Goal: Task Accomplishment & Management: Manage account settings

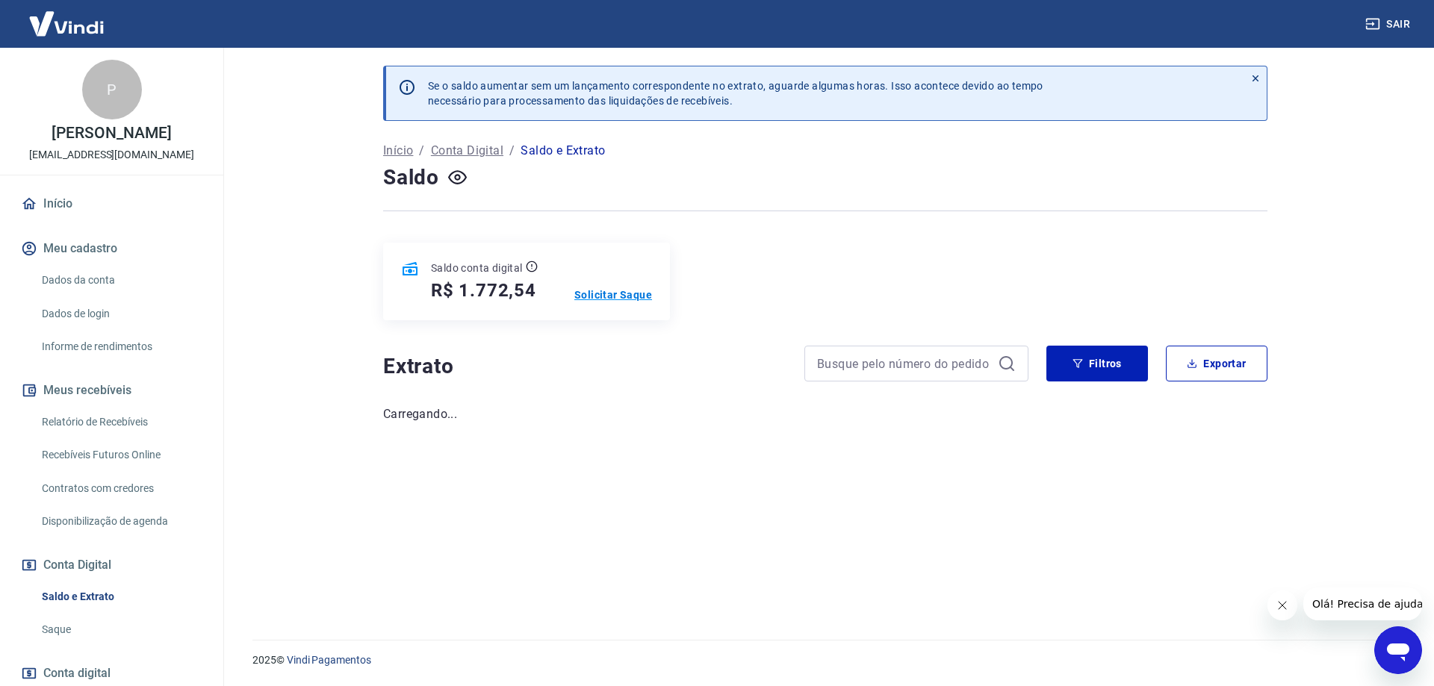
click at [626, 296] on p "Solicitar Saque" at bounding box center [613, 294] width 78 height 15
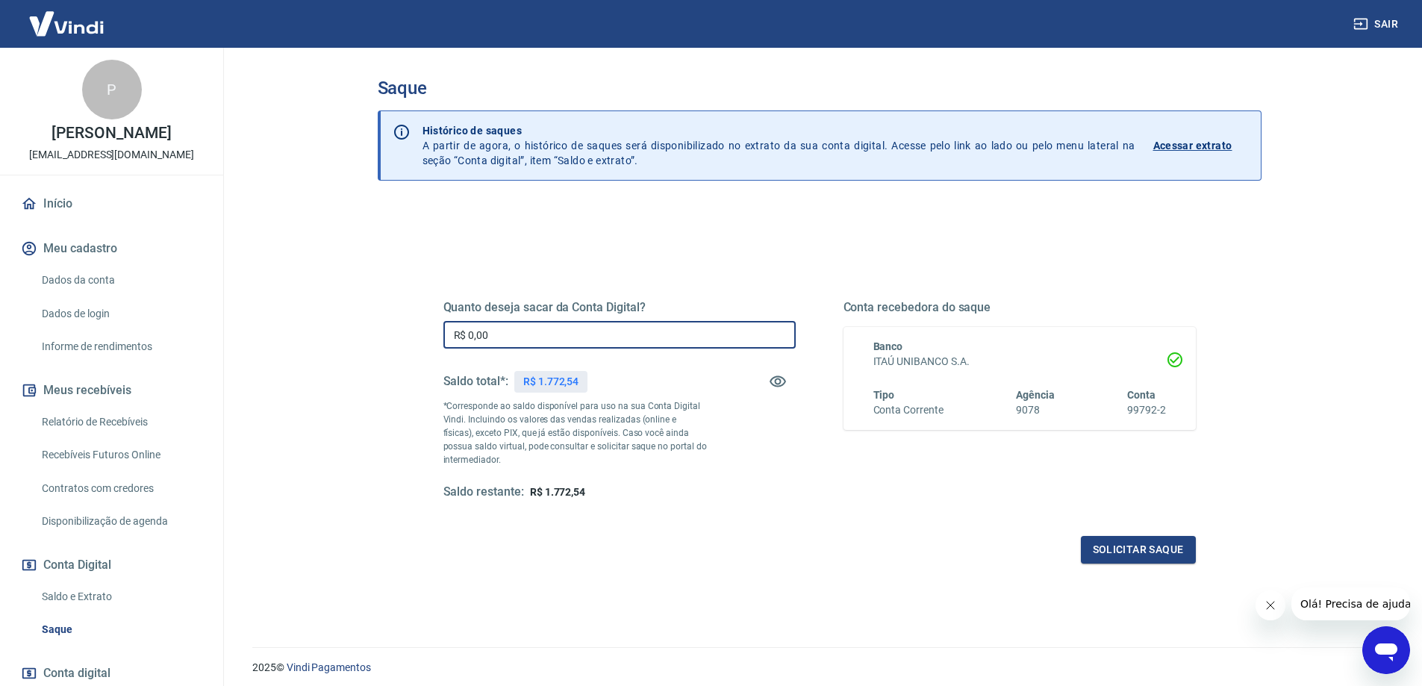
drag, startPoint x: 654, startPoint y: 332, endPoint x: 306, endPoint y: 323, distance: 348.1
click at [307, 323] on main "Saque Histórico de saques A partir de agora, o histórico de saques será disponi…" at bounding box center [820, 367] width 1206 height 638
type input "R$ 772,54"
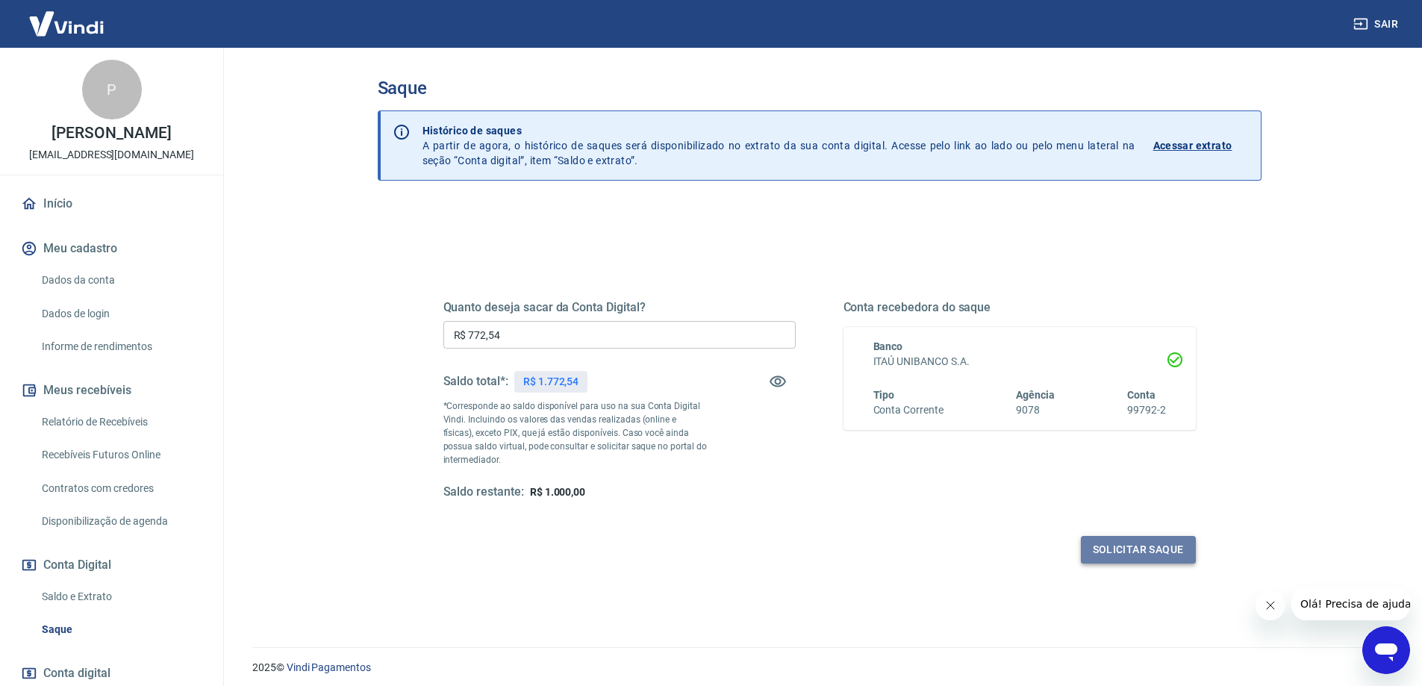
click at [1165, 551] on button "Solicitar saque" at bounding box center [1138, 550] width 115 height 28
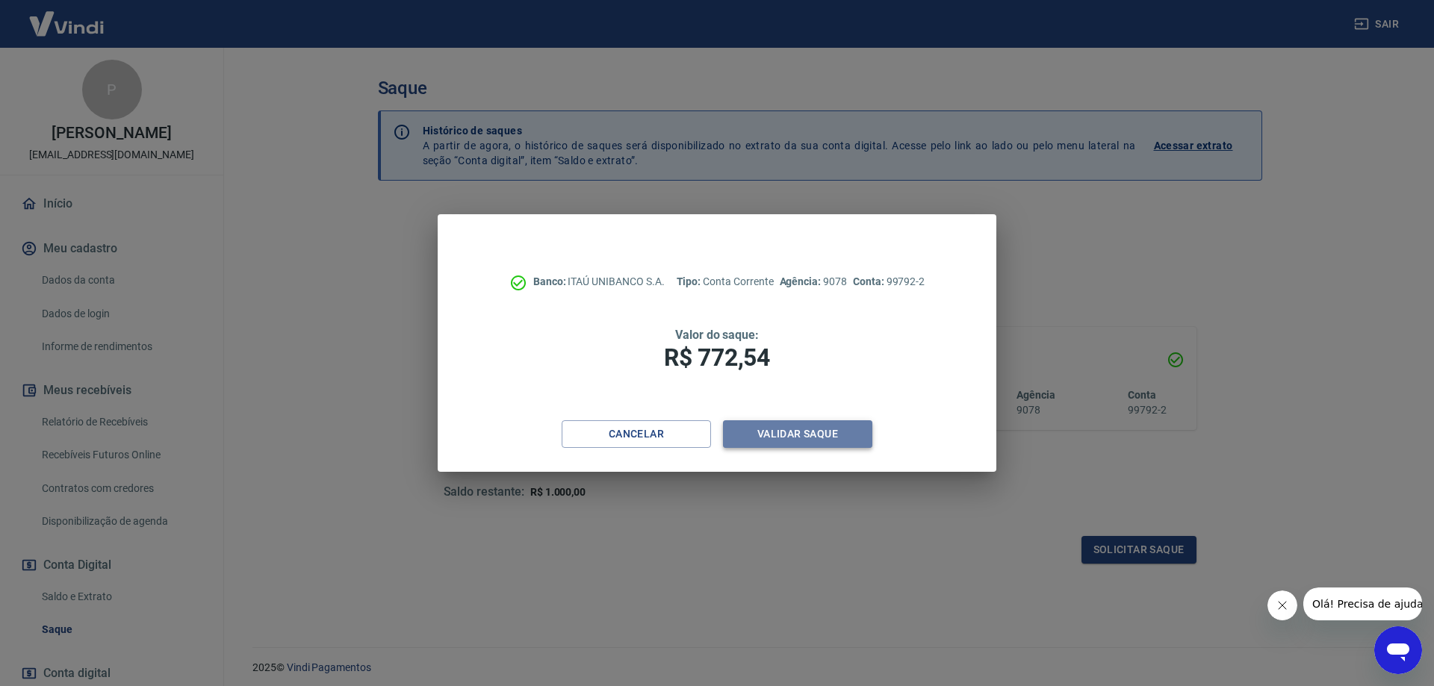
click at [806, 445] on button "Validar saque" at bounding box center [797, 434] width 149 height 28
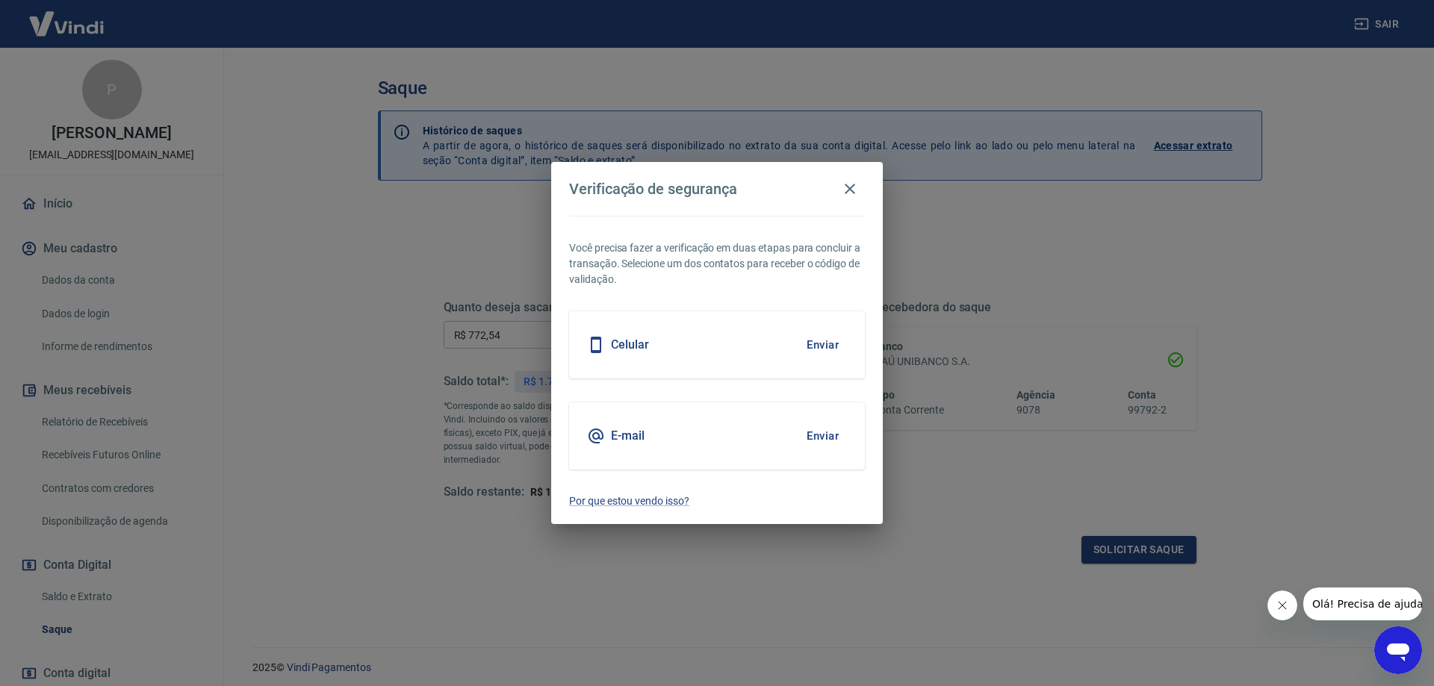
click at [817, 435] on button "Enviar" at bounding box center [822, 435] width 49 height 31
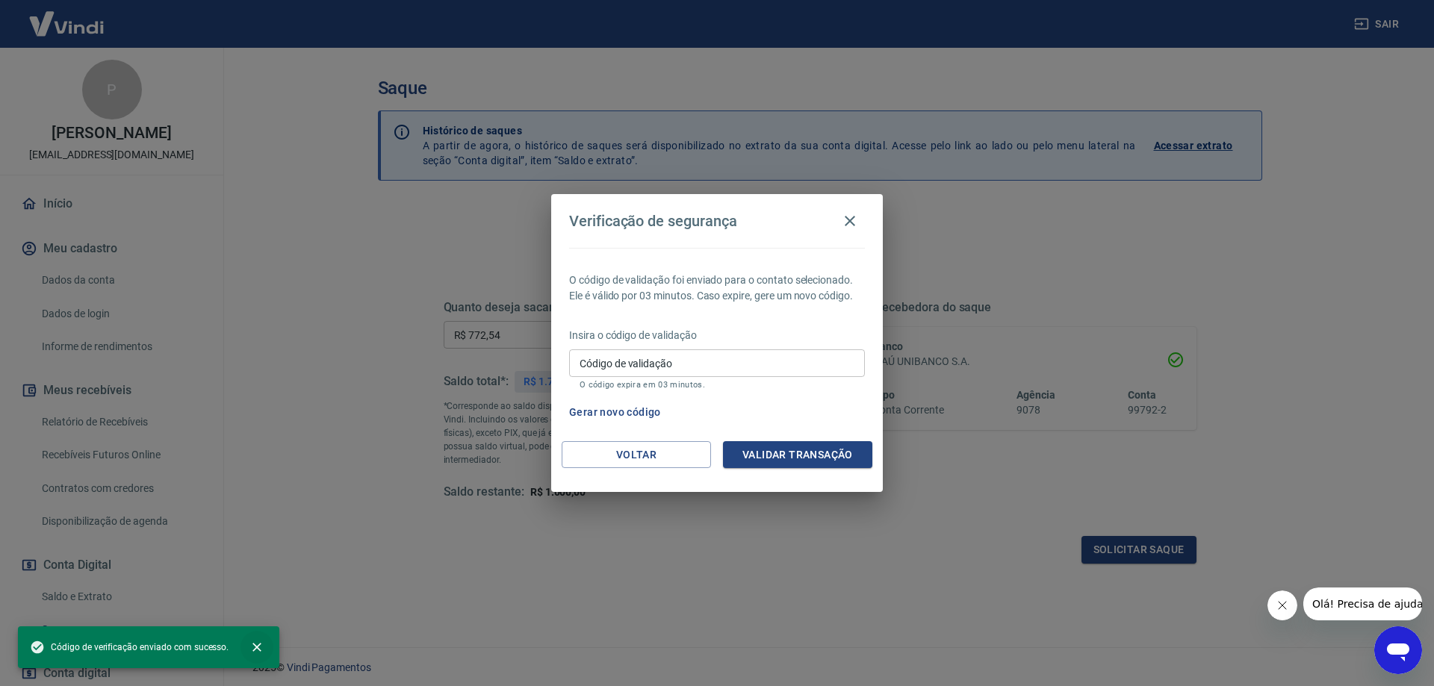
click at [253, 650] on icon "close" at bounding box center [256, 647] width 9 height 9
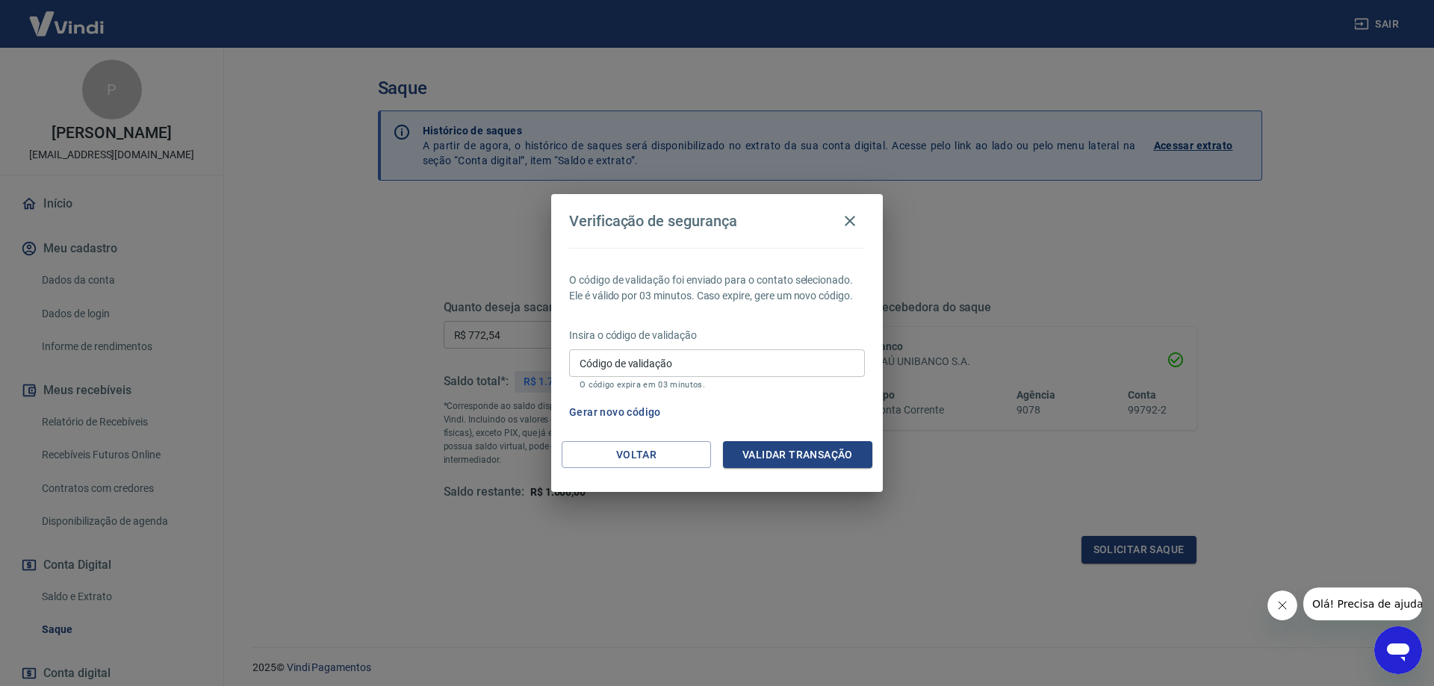
click at [615, 408] on button "Gerar novo código" at bounding box center [615, 413] width 104 height 28
click at [849, 221] on icon "button" at bounding box center [849, 221] width 10 height 10
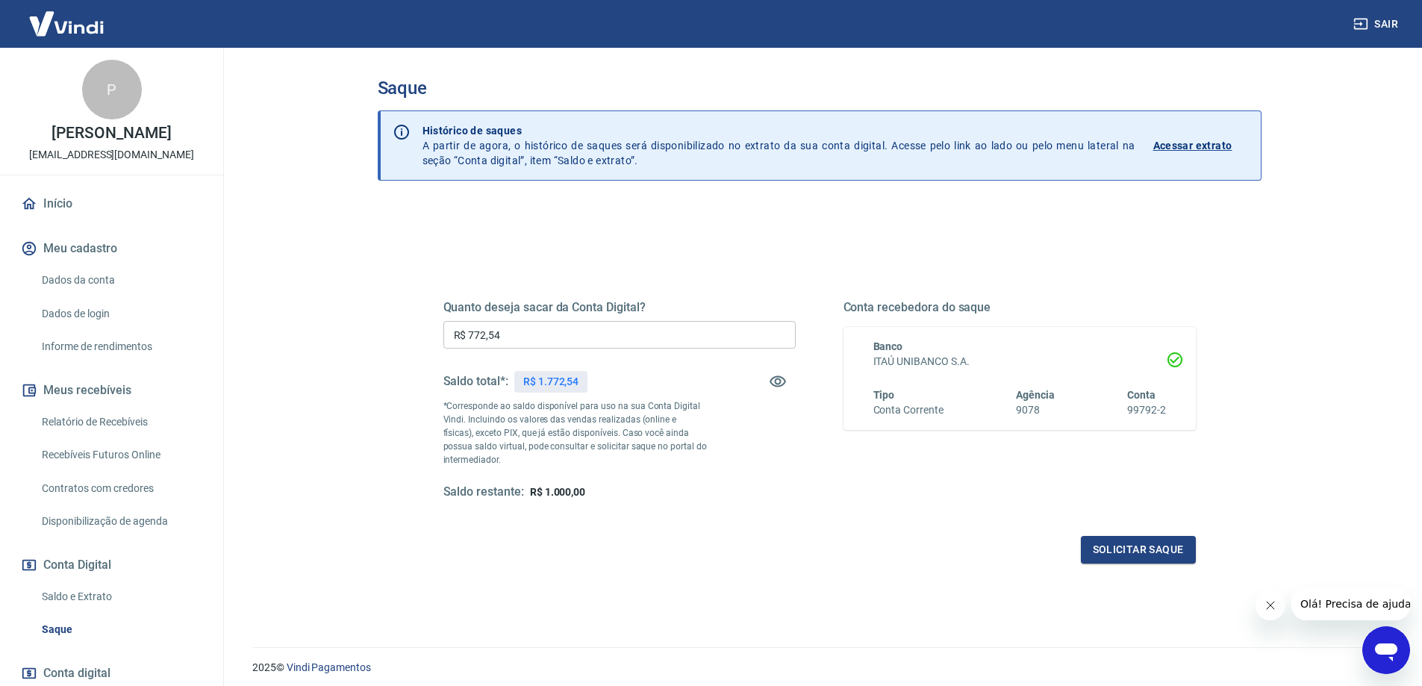
click at [1374, 16] on button "Sair" at bounding box center [1378, 24] width 54 height 28
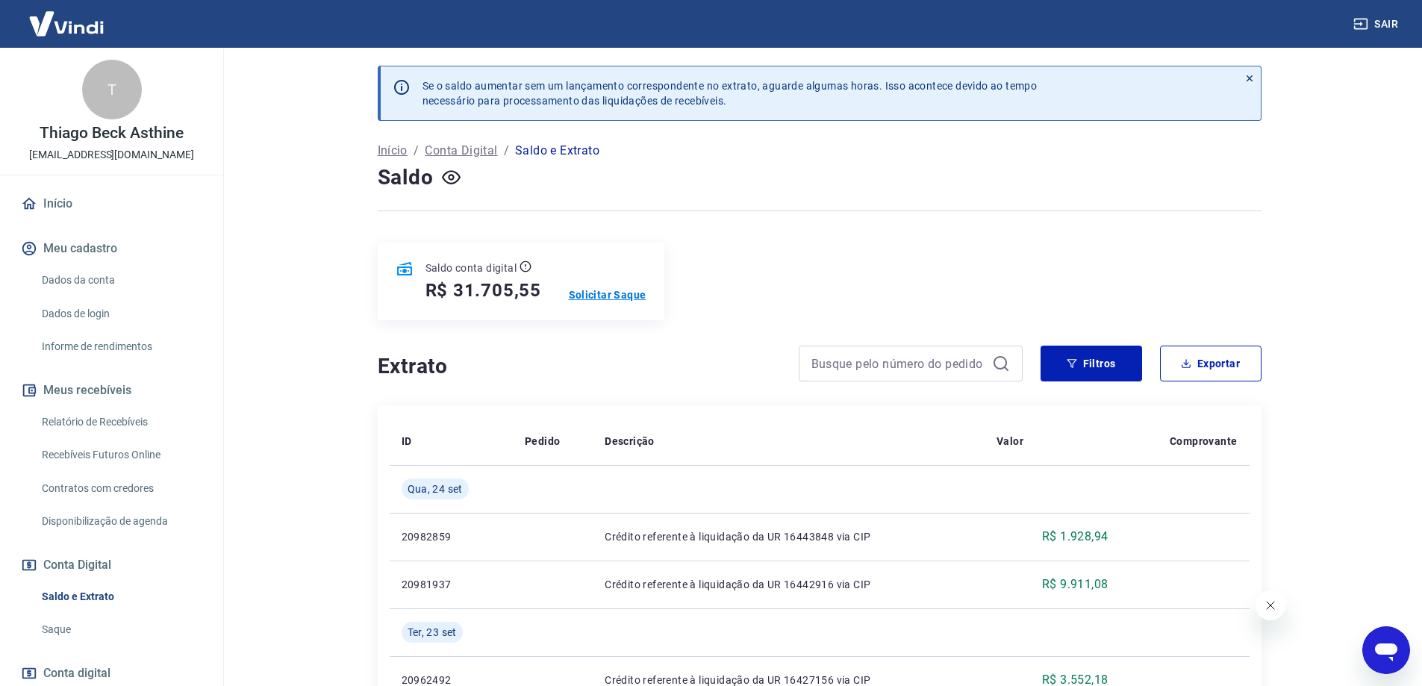
click at [606, 293] on p "Solicitar Saque" at bounding box center [608, 294] width 78 height 15
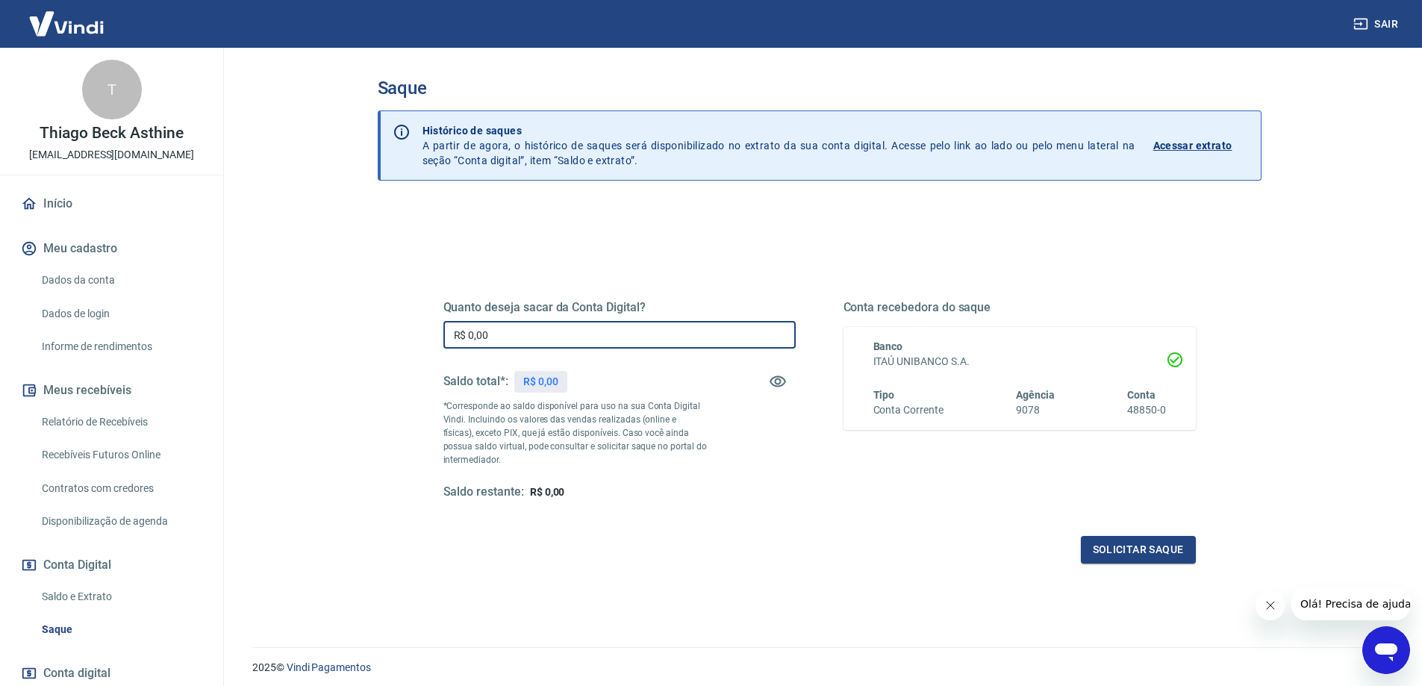
click at [527, 335] on input "R$ 0,00" at bounding box center [620, 335] width 352 height 28
drag, startPoint x: 569, startPoint y: 330, endPoint x: 320, endPoint y: 318, distance: 248.9
click at [320, 318] on main "Saque Histórico de saques A partir de agora, o histórico de saques será disponi…" at bounding box center [820, 367] width 1206 height 638
type input "R$ 30.000,00"
click at [1121, 553] on button "Solicitar saque" at bounding box center [1138, 550] width 115 height 28
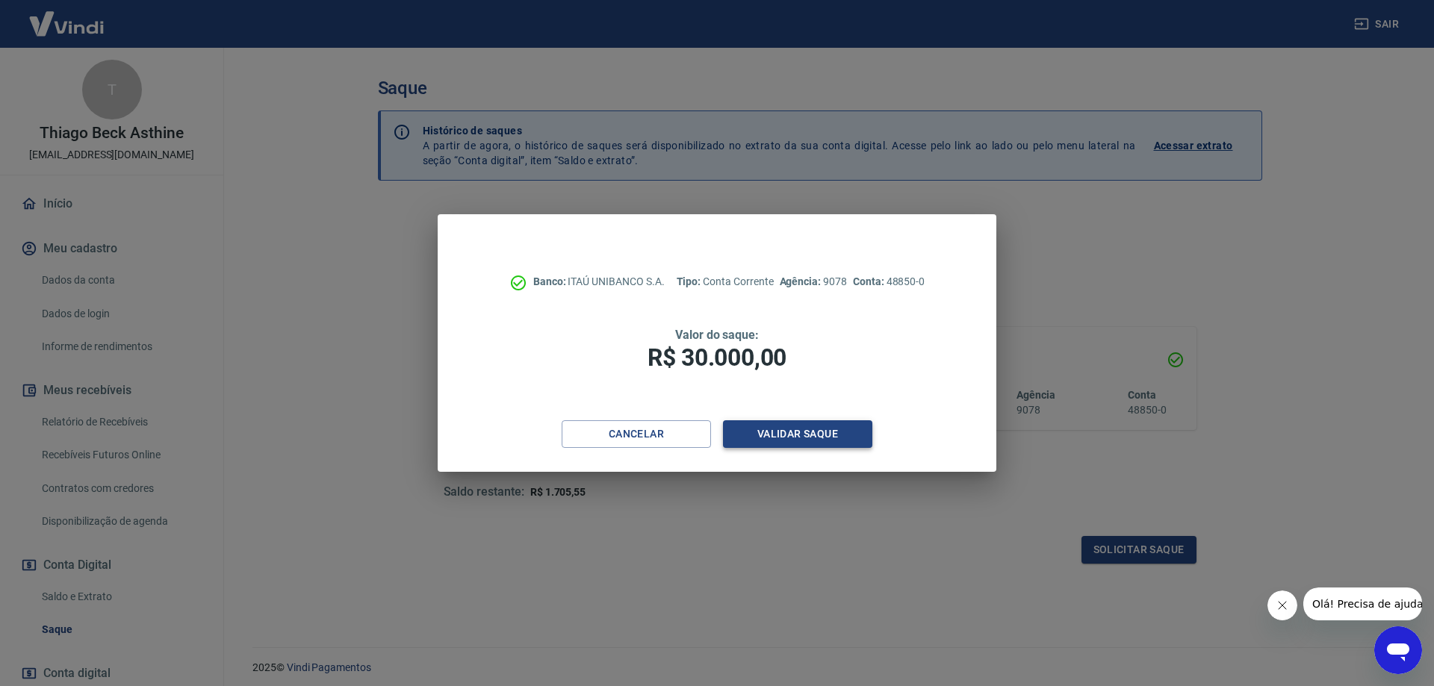
click at [819, 432] on button "Validar saque" at bounding box center [797, 434] width 149 height 28
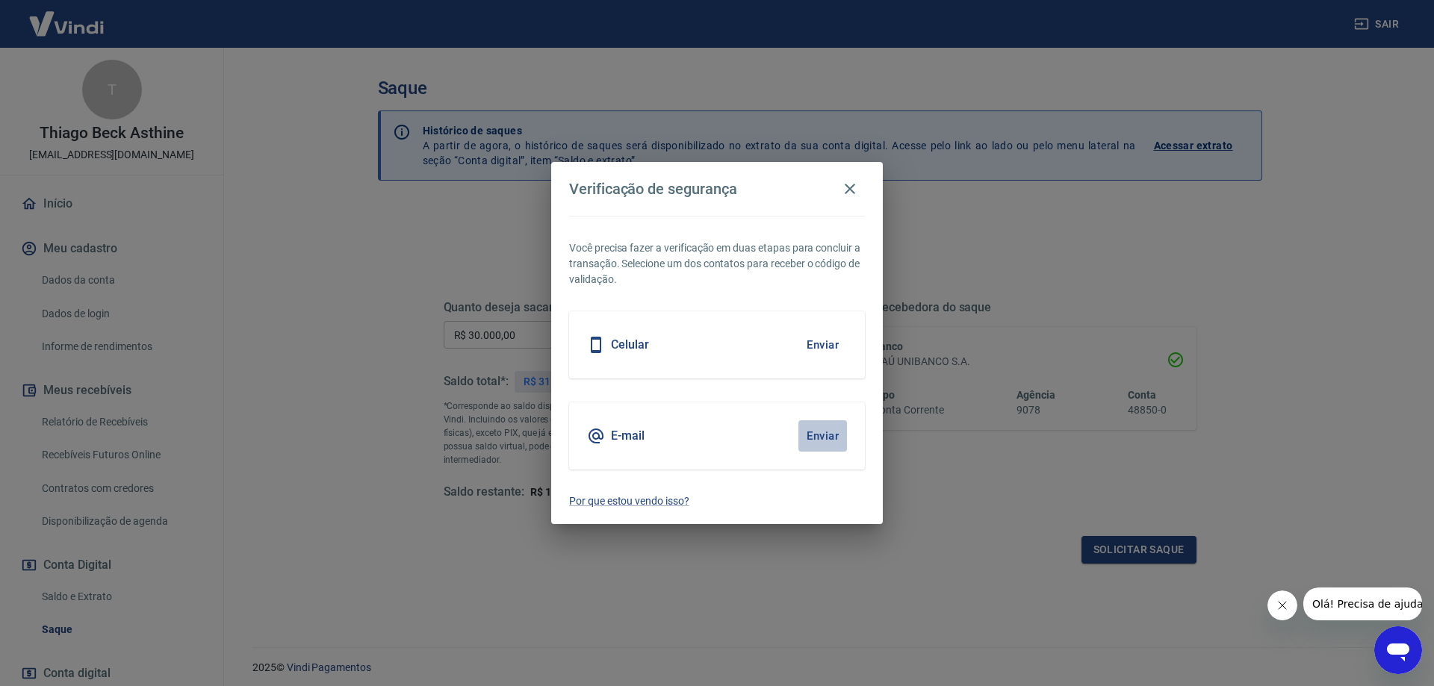
click at [824, 426] on button "Enviar" at bounding box center [822, 435] width 49 height 31
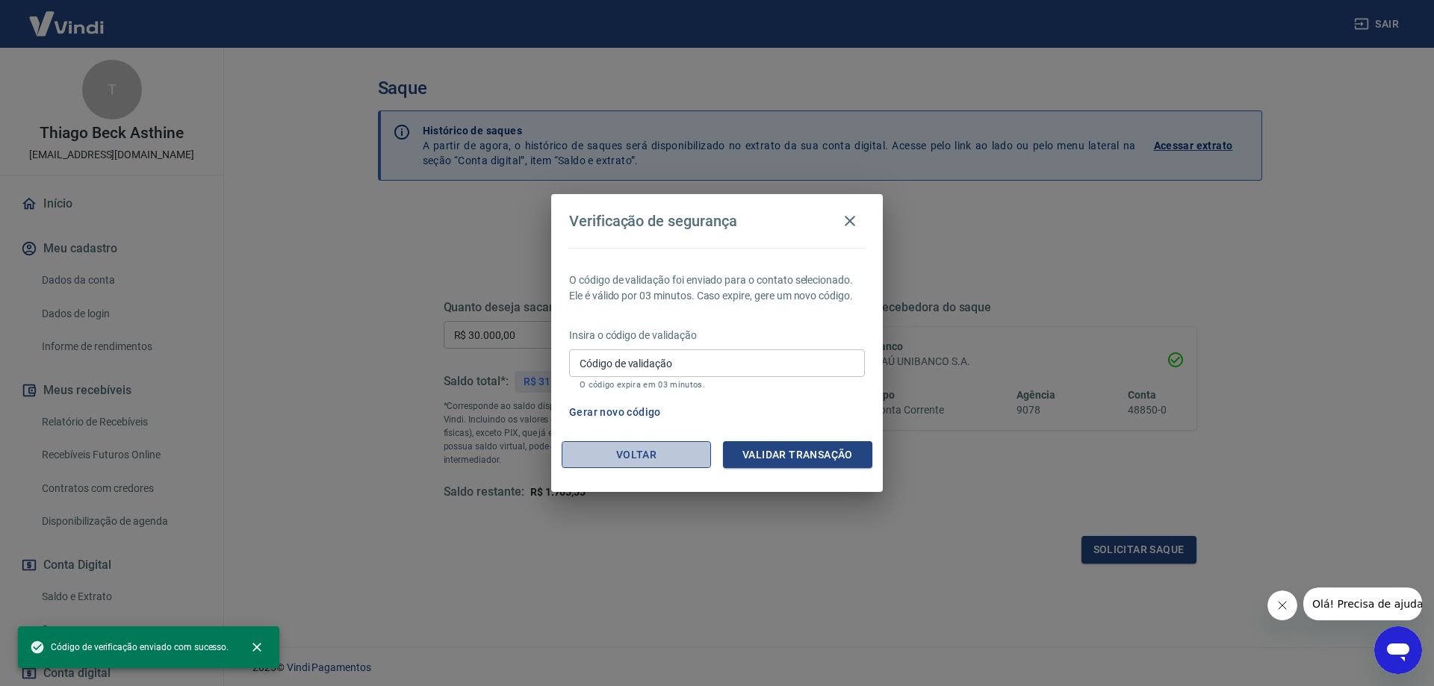
click at [592, 443] on button "Voltar" at bounding box center [636, 455] width 149 height 28
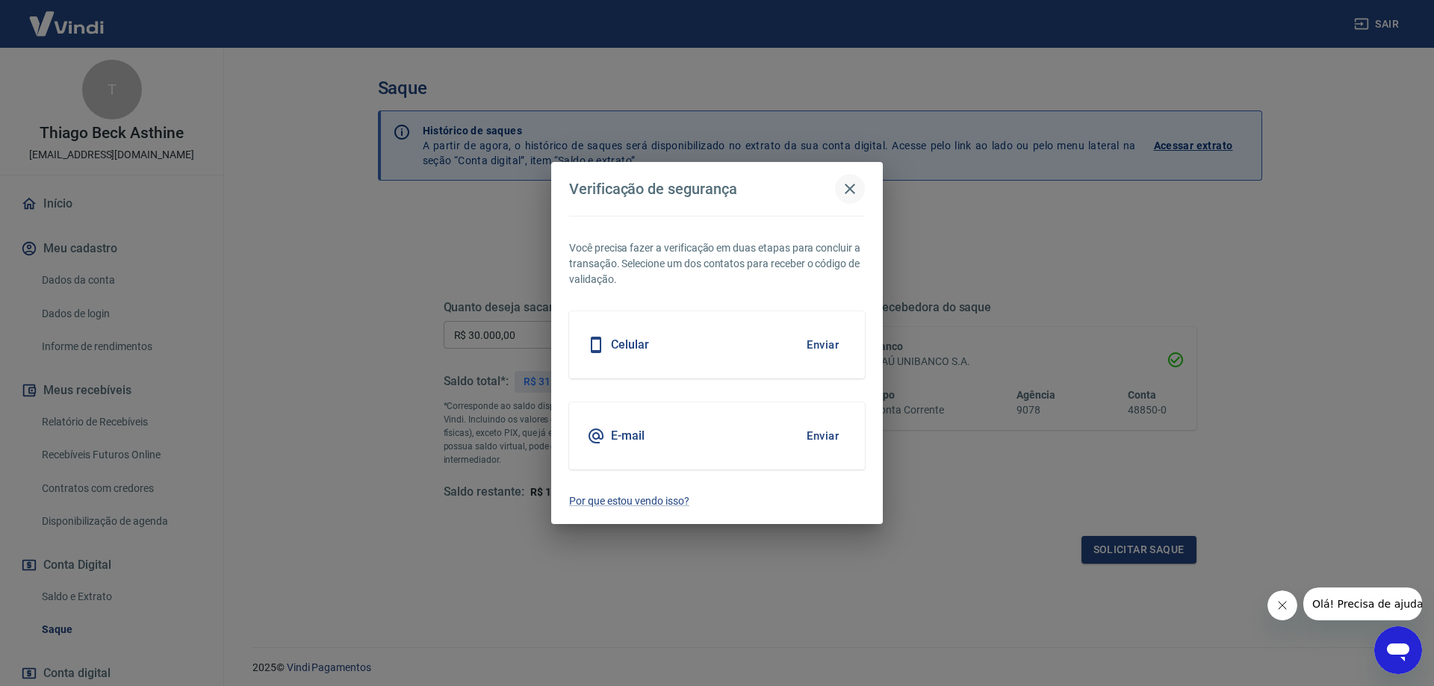
click at [853, 190] on icon "button" at bounding box center [850, 189] width 18 height 18
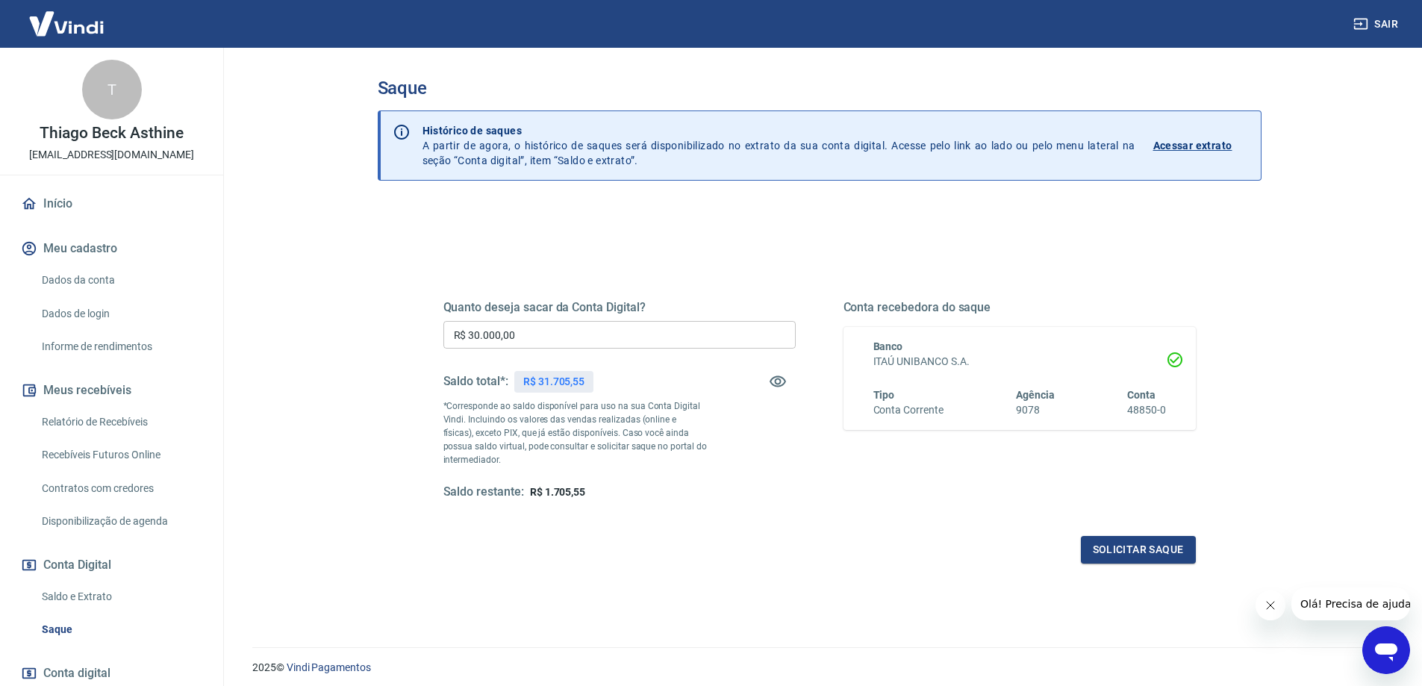
click at [1380, 24] on button "Sair" at bounding box center [1378, 24] width 54 height 28
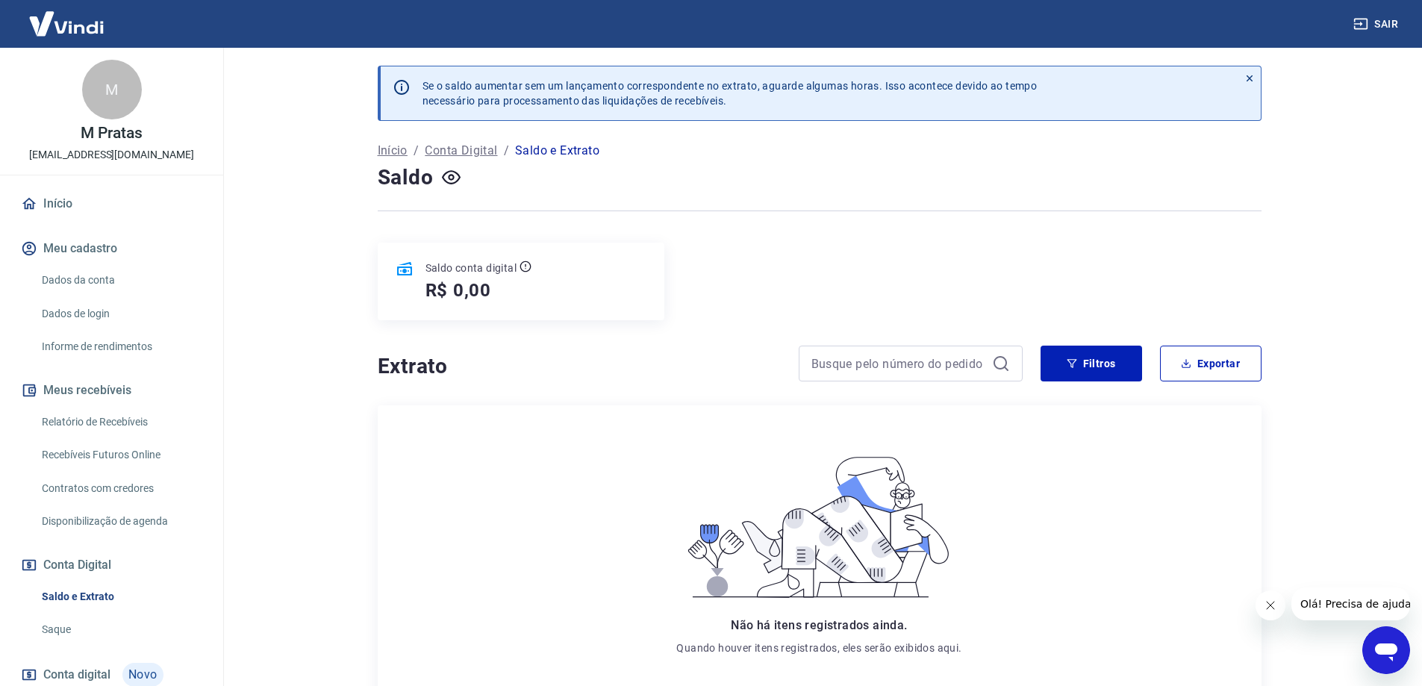
click at [1367, 20] on icon "button" at bounding box center [1360, 24] width 13 height 11
